Goal: Find specific page/section: Find specific page/section

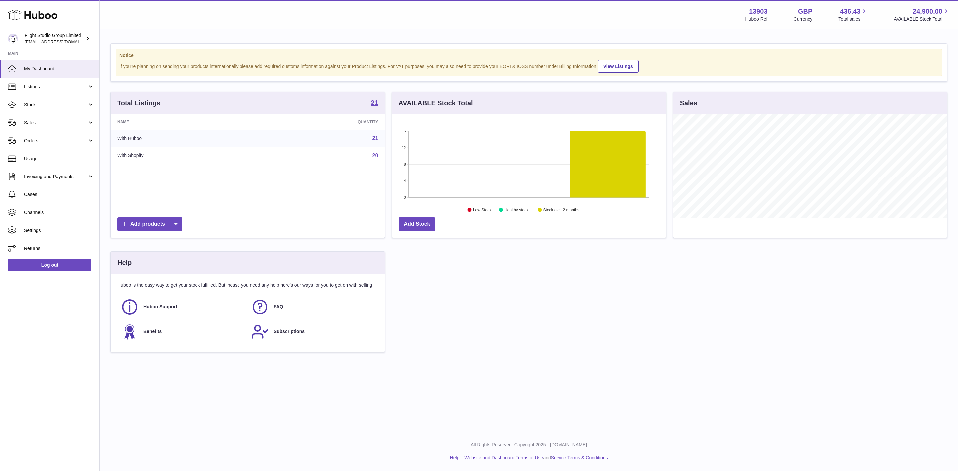
scroll to position [104, 273]
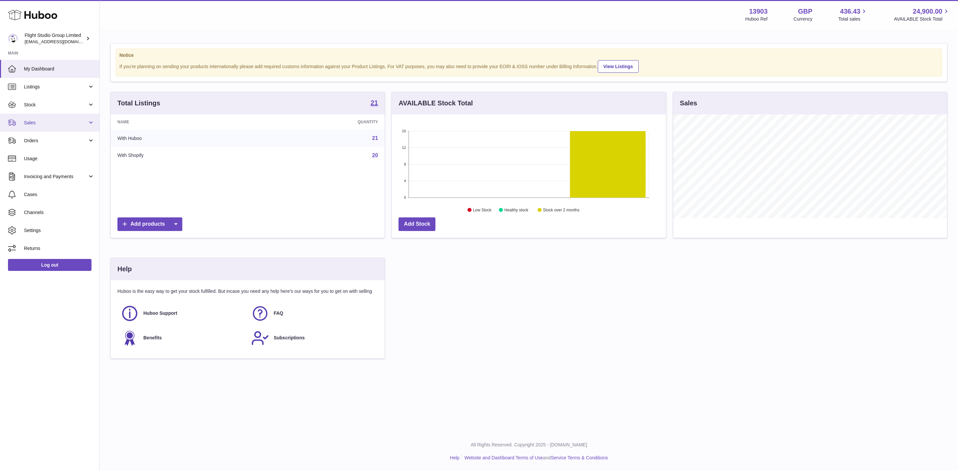
click at [43, 124] on span "Sales" at bounding box center [56, 123] width 64 height 6
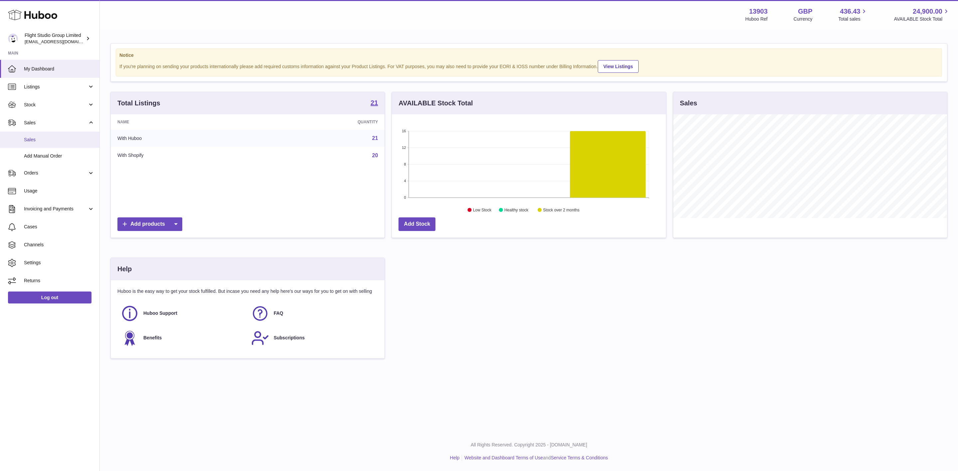
click at [63, 147] on link "Sales" at bounding box center [49, 140] width 99 height 16
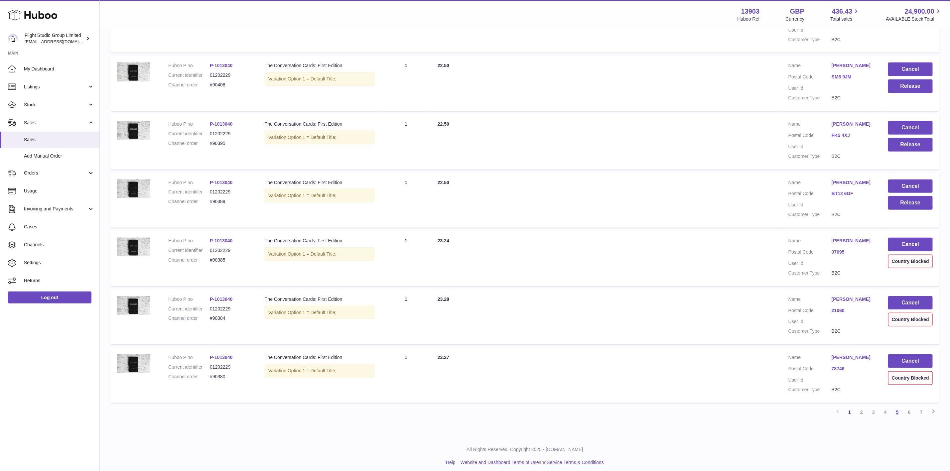
click at [899, 406] on link "5" at bounding box center [898, 412] width 12 height 12
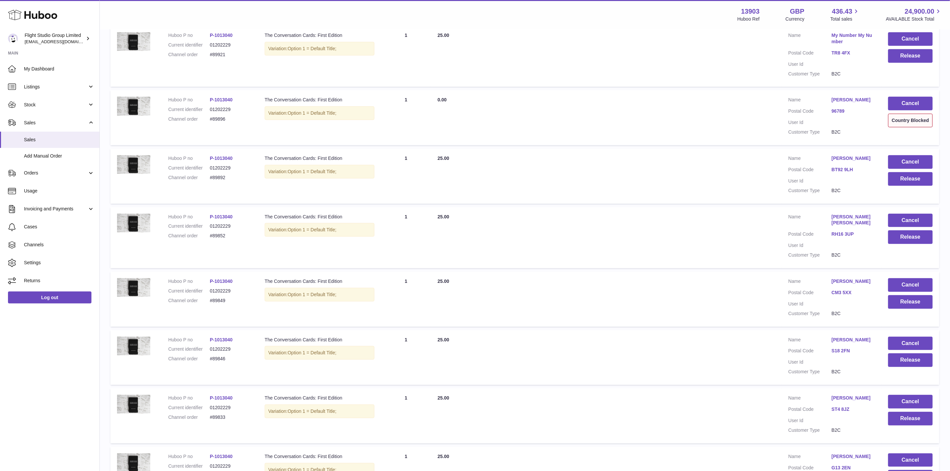
scroll to position [363, 0]
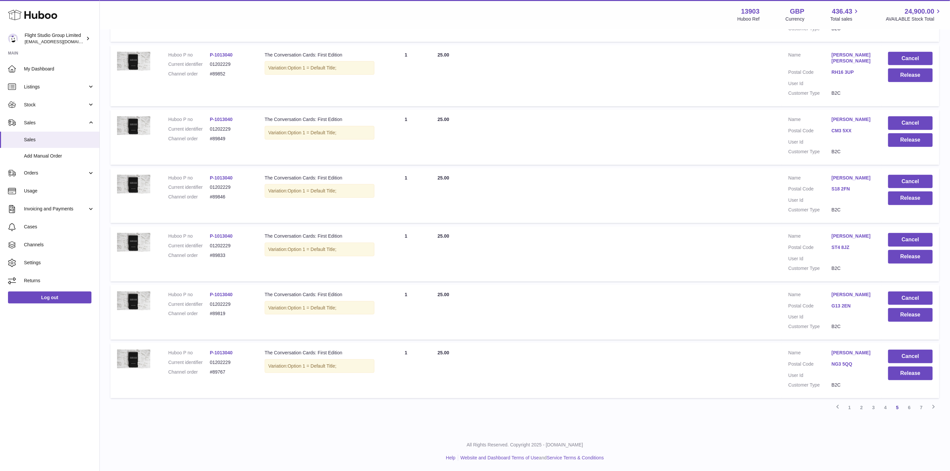
scroll to position [357, 0]
